Goal: Task Accomplishment & Management: Understand process/instructions

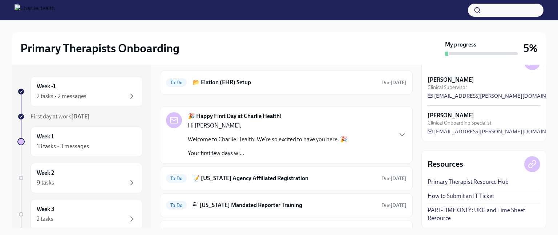
scroll to position [32, 0]
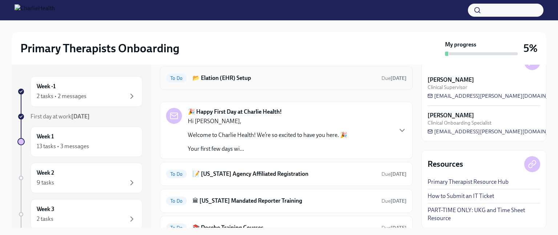
click at [218, 75] on h6 "📂 Elation (EHR) Setup" at bounding box center [283, 78] width 183 height 8
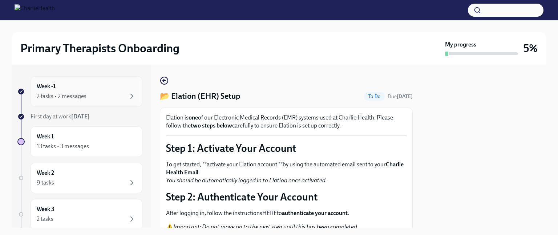
click at [67, 95] on div "2 tasks • 2 messages" at bounding box center [62, 96] width 50 height 8
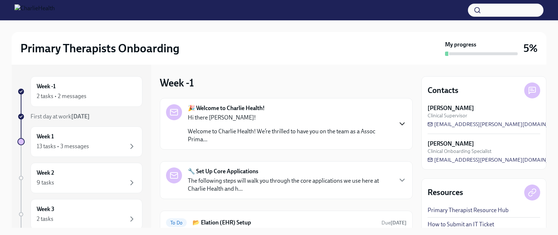
click at [398, 122] on icon "button" at bounding box center [402, 123] width 9 height 9
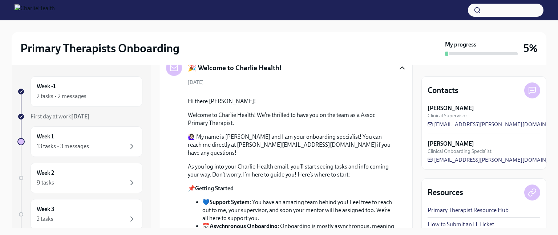
scroll to position [25, 0]
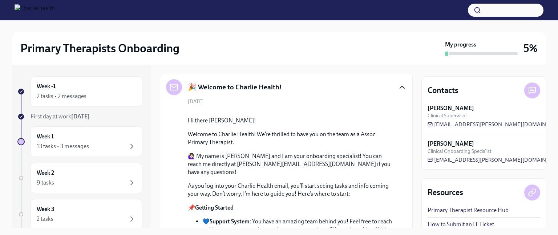
click at [398, 86] on icon "button" at bounding box center [402, 87] width 9 height 9
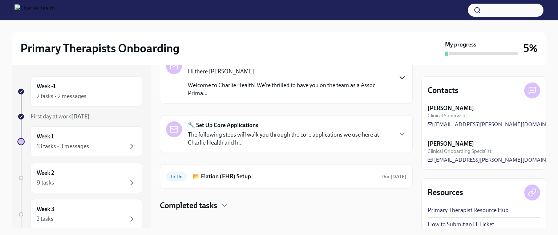
scroll to position [52, 0]
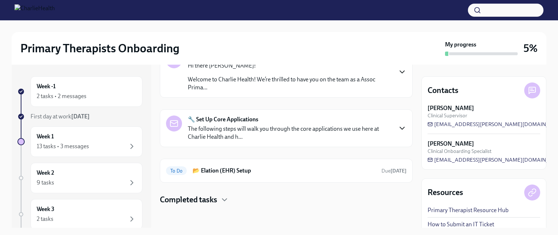
click at [400, 127] on icon "button" at bounding box center [402, 128] width 4 height 2
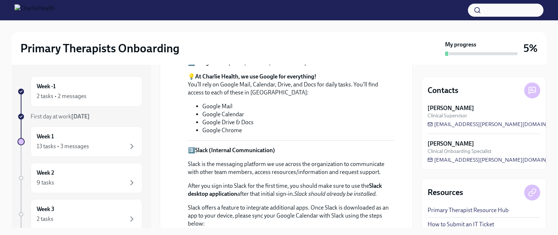
scroll to position [244, 0]
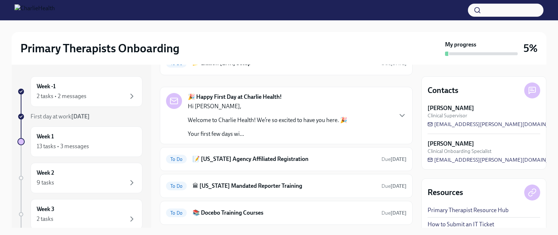
scroll to position [48, 0]
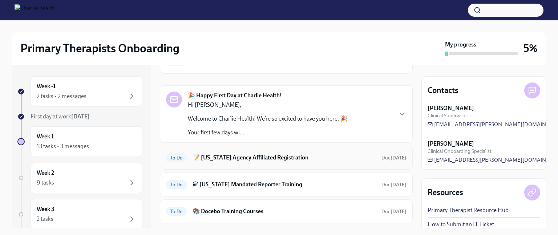
click at [303, 156] on h6 "📝 [US_STATE] Agency Affiliated Registration" at bounding box center [283, 158] width 183 height 8
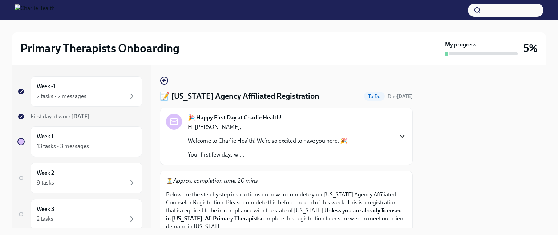
click at [398, 134] on icon "button" at bounding box center [402, 136] width 9 height 9
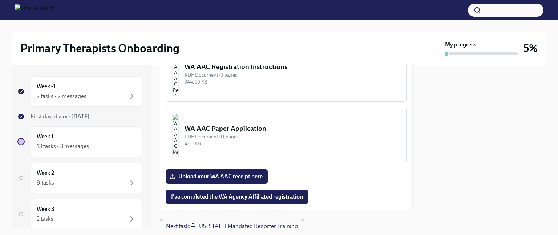
scroll to position [955, 0]
